Goal: Navigation & Orientation: Find specific page/section

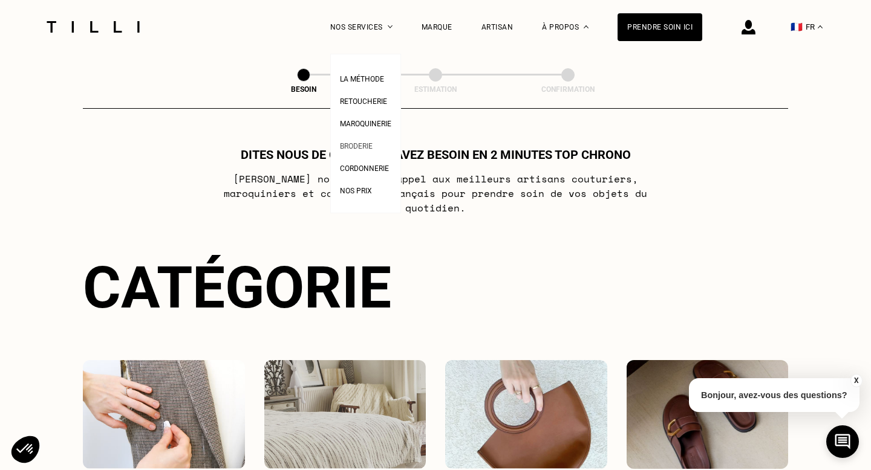
click at [359, 146] on span "Broderie" at bounding box center [356, 146] width 33 height 8
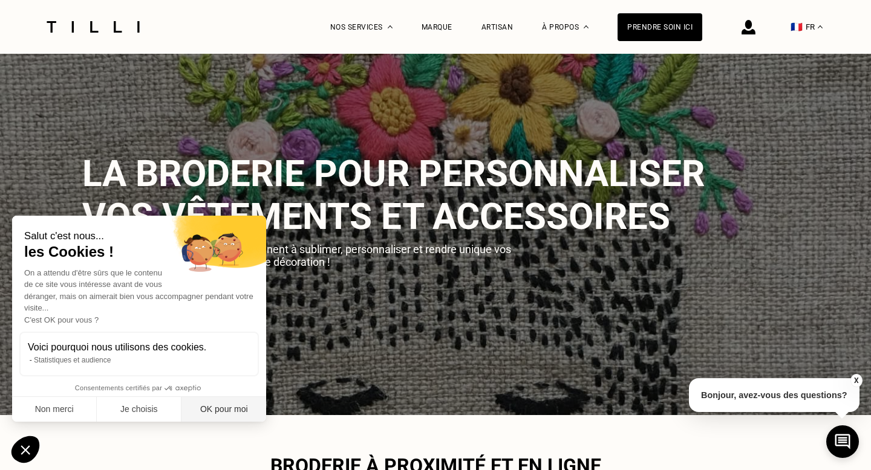
click at [215, 409] on button "OK pour moi" at bounding box center [223, 409] width 85 height 25
checkbox input "true"
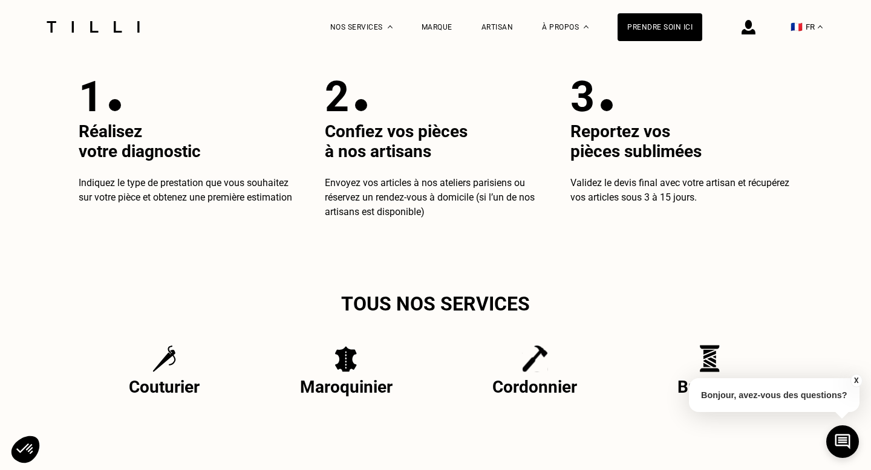
scroll to position [2230, 0]
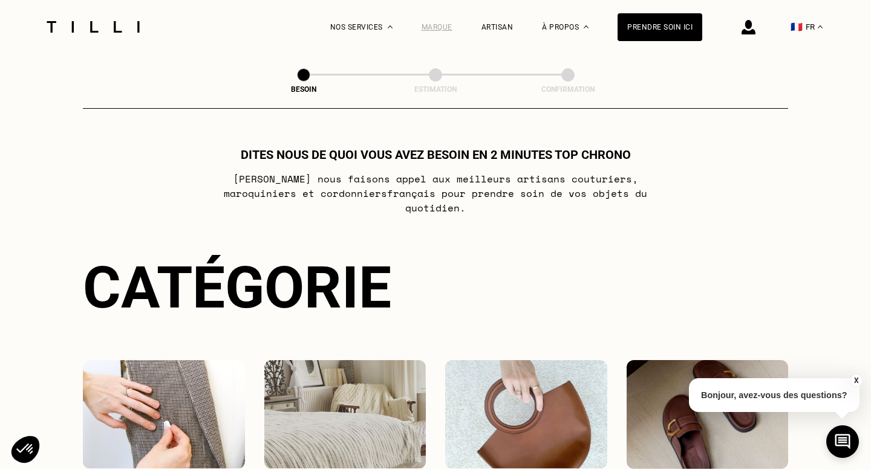
click at [443, 29] on div "Marque" at bounding box center [436, 27] width 31 height 8
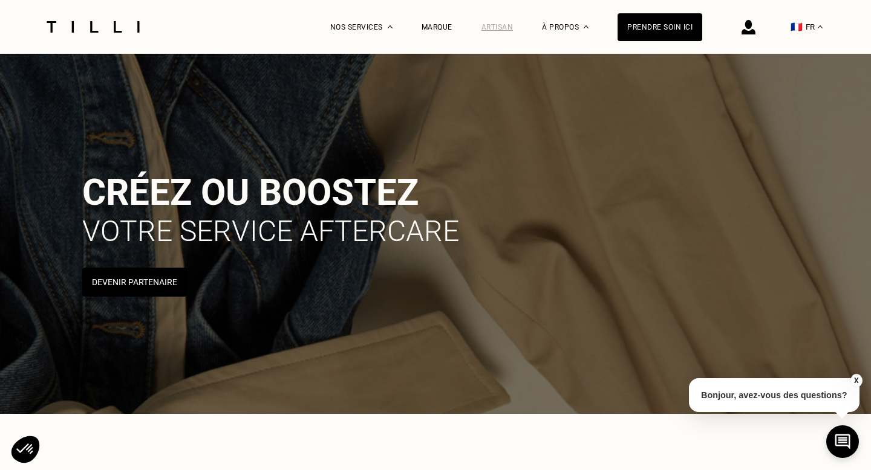
click at [498, 27] on div "Artisan" at bounding box center [497, 27] width 32 height 8
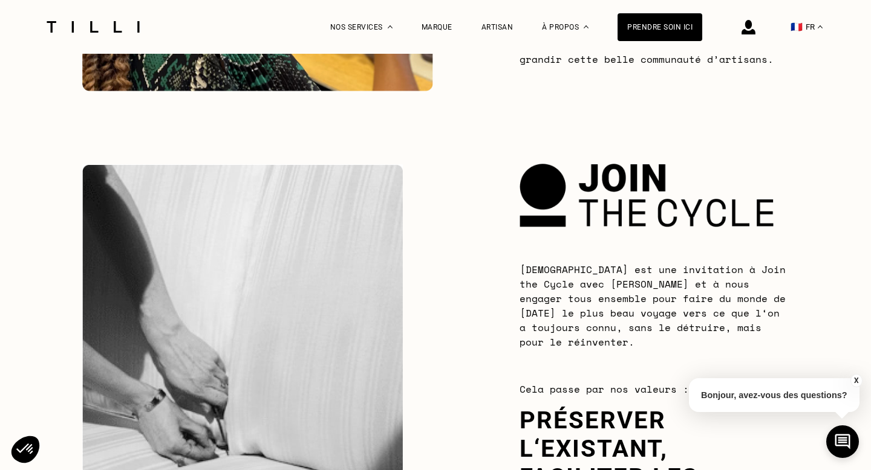
scroll to position [1372, 0]
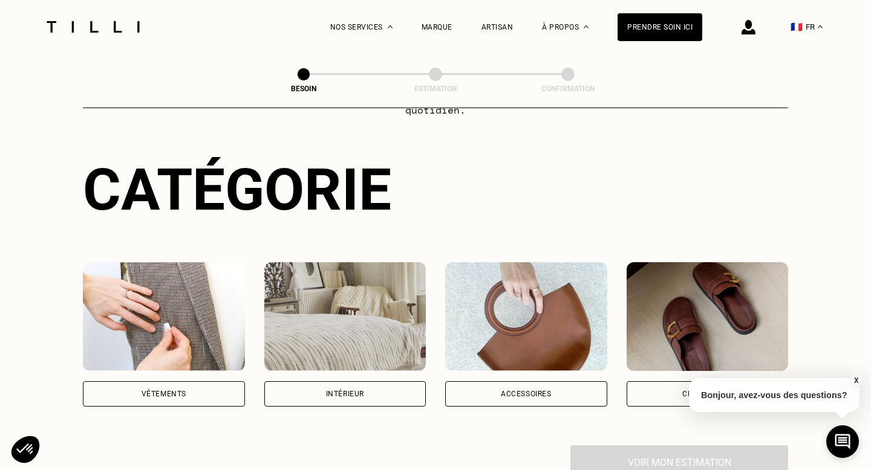
scroll to position [101, 0]
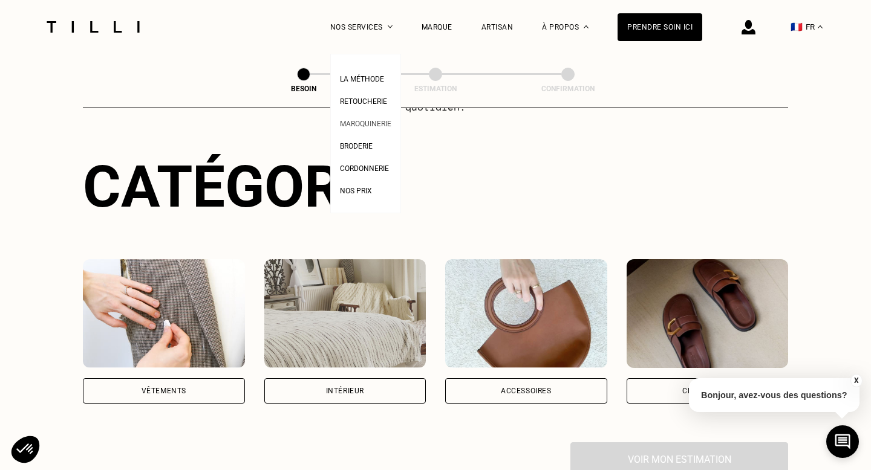
click at [361, 123] on span "Maroquinerie" at bounding box center [365, 124] width 51 height 8
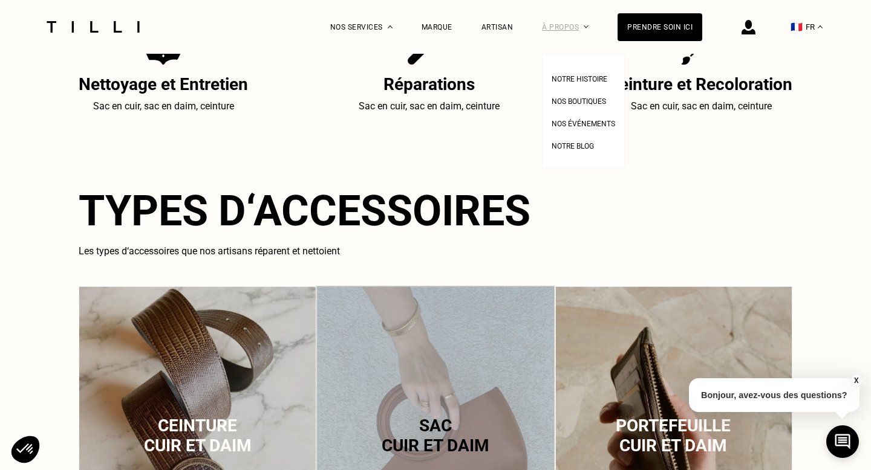
scroll to position [475, 0]
